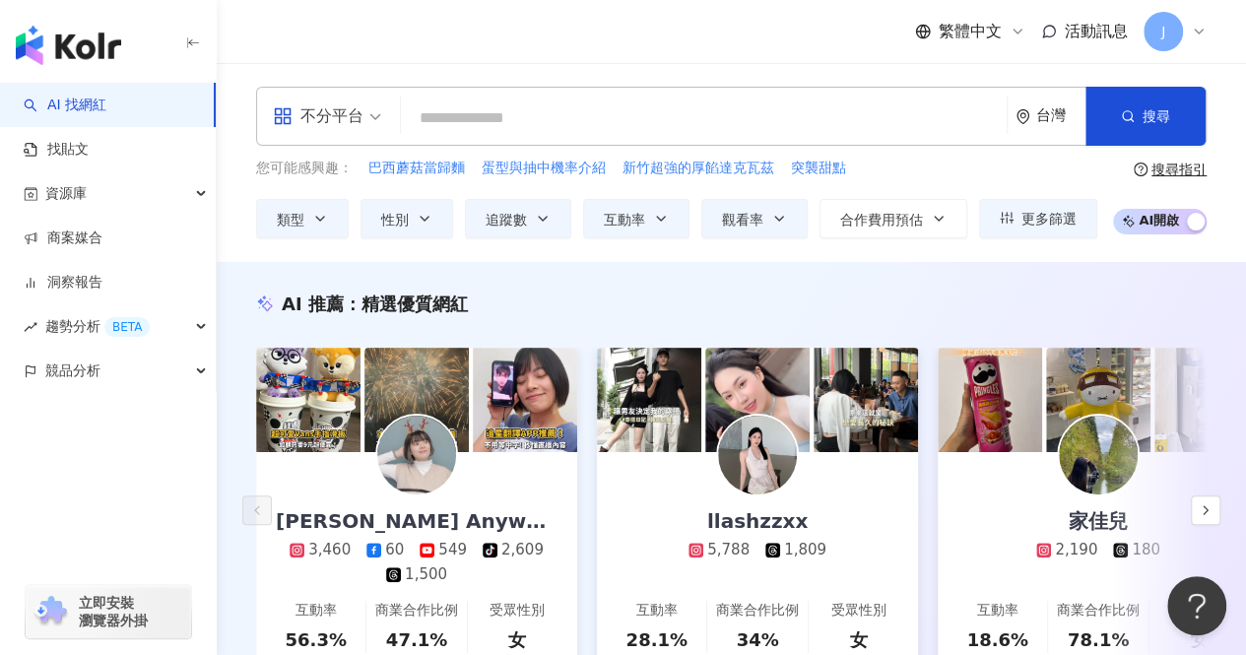
click at [496, 117] on input "search" at bounding box center [704, 117] width 590 height 37
type input "******"
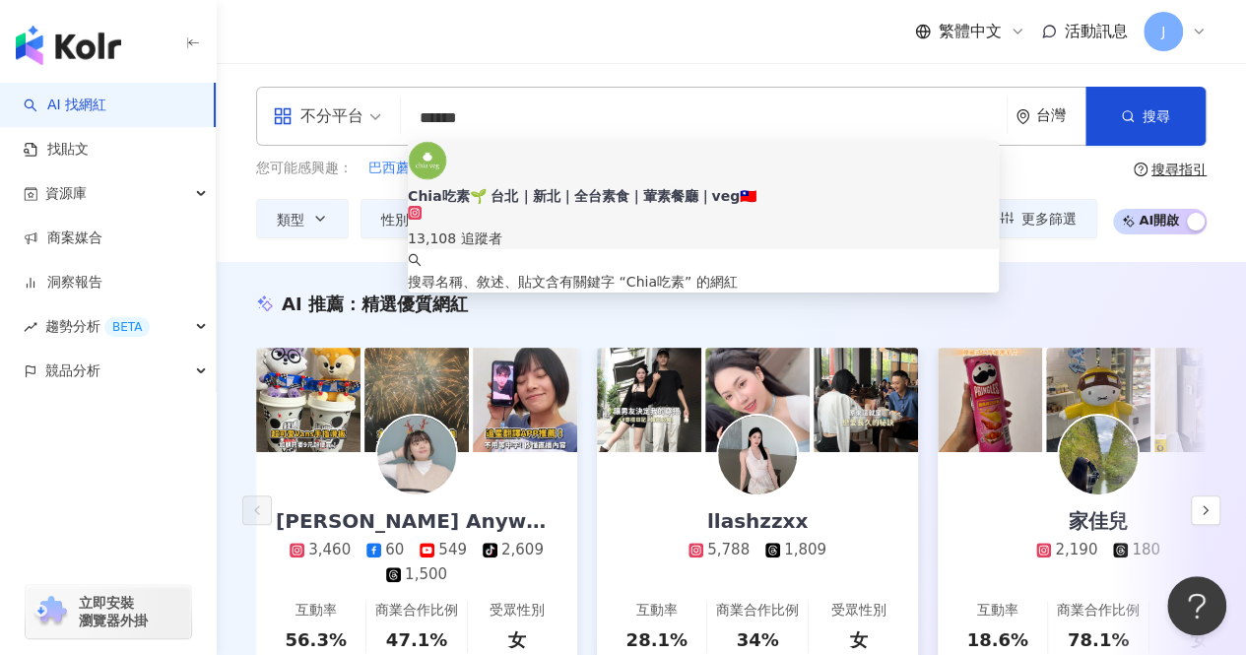
click at [565, 228] on div "13,108 追蹤者" at bounding box center [703, 239] width 591 height 22
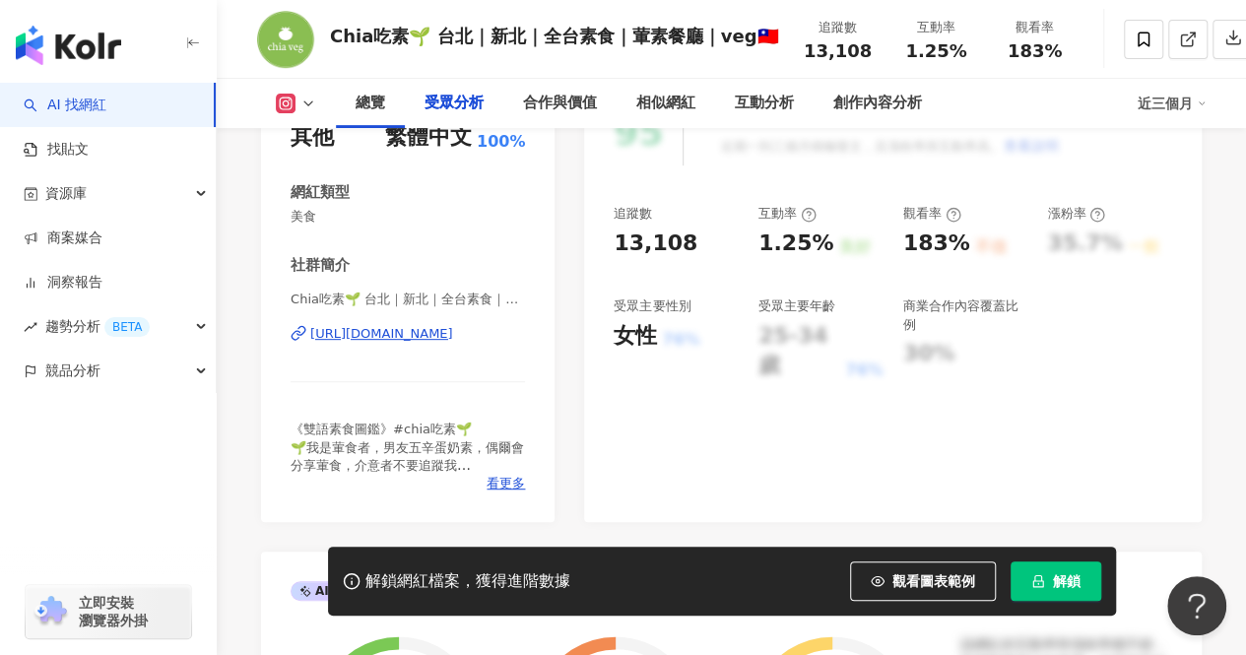
scroll to position [2069, 0]
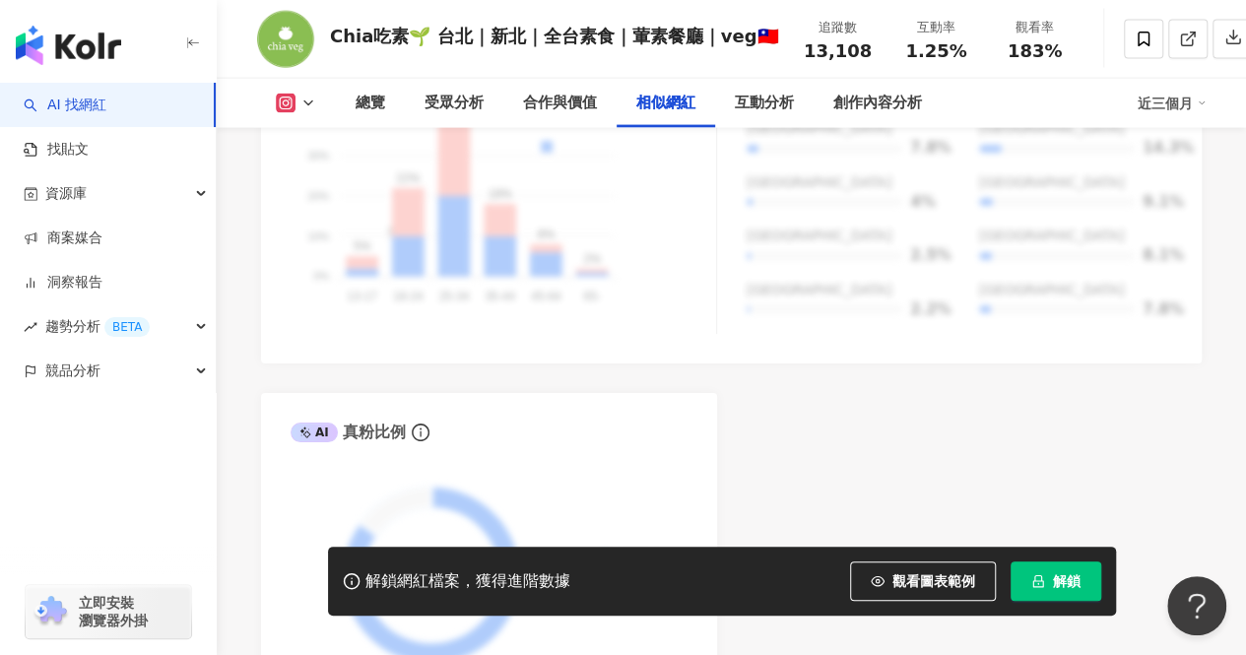
click at [1061, 573] on span "解鎖" at bounding box center [1067, 581] width 28 height 16
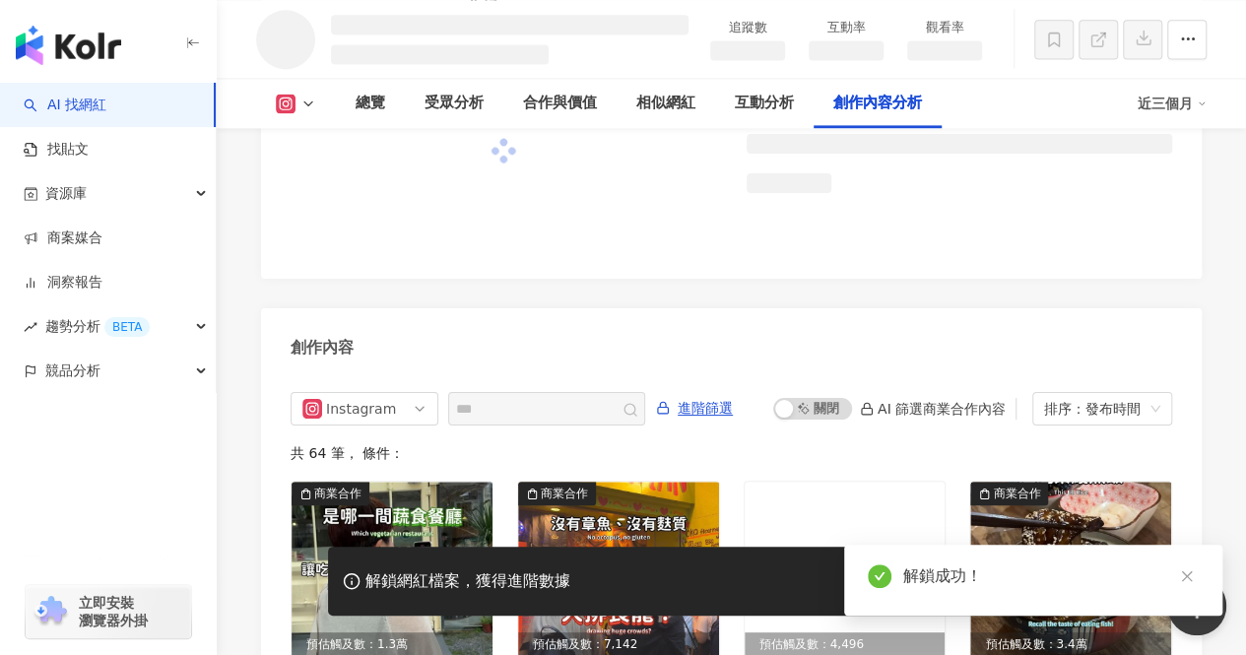
scroll to position [5311, 0]
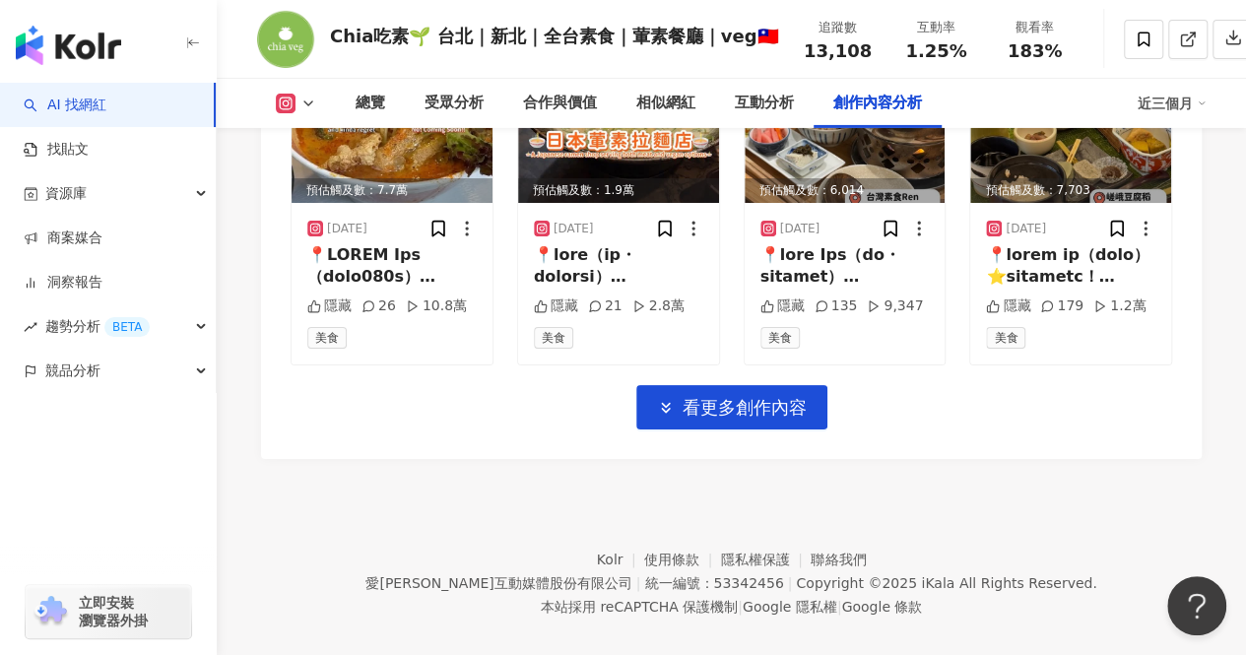
scroll to position [7069, 0]
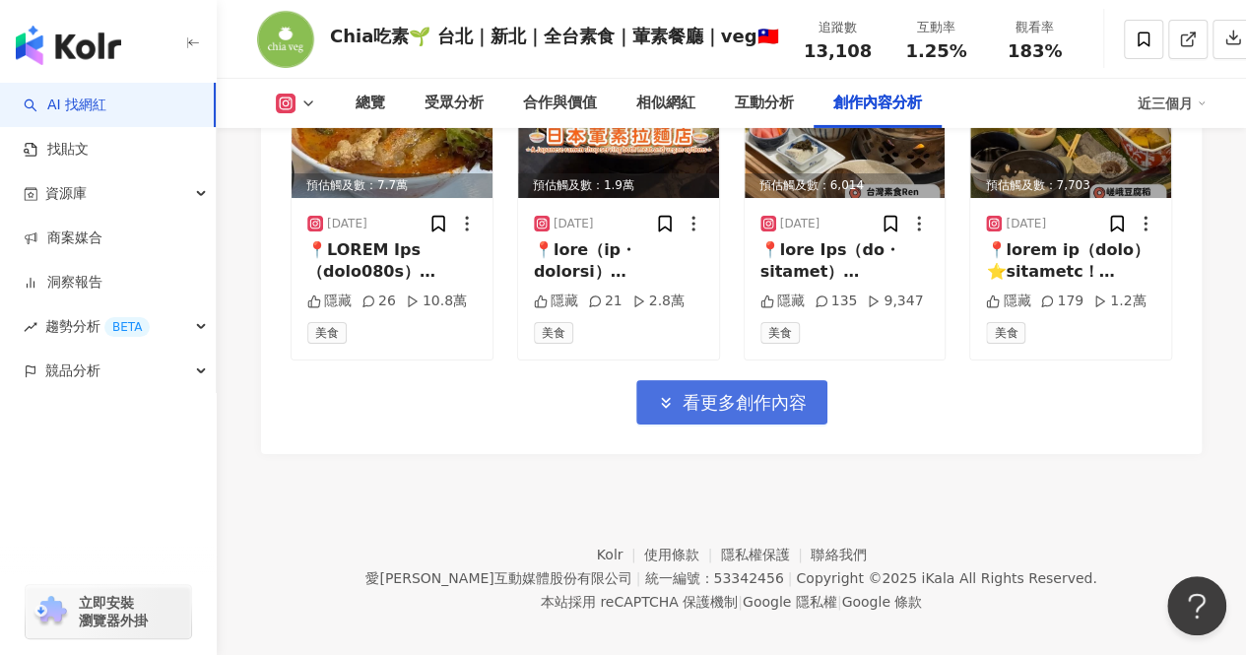
click at [772, 392] on span "看更多創作內容" at bounding box center [745, 403] width 124 height 22
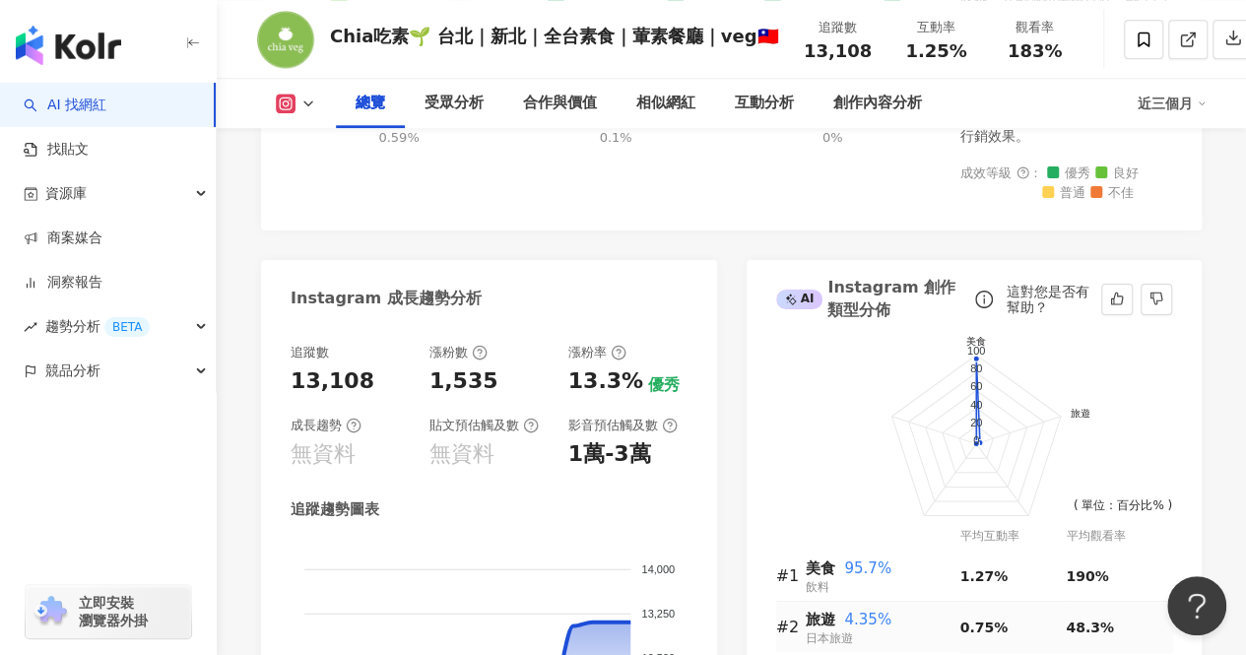
scroll to position [961, 0]
